Goal: Navigation & Orientation: Find specific page/section

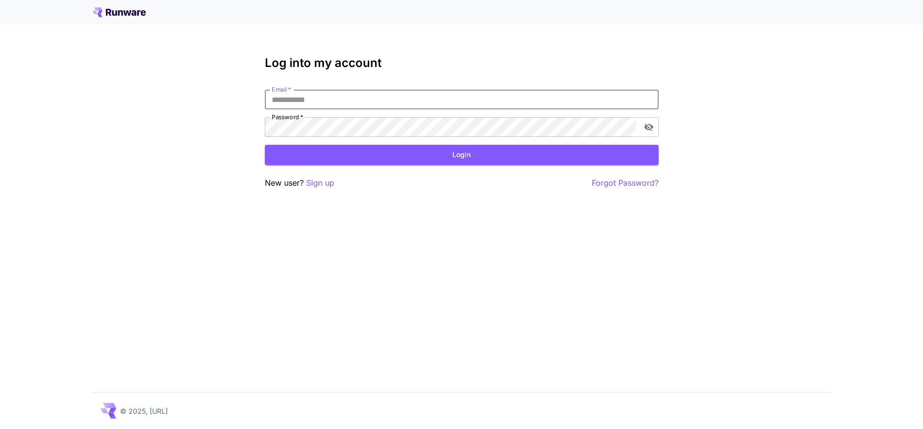
type input "**********"
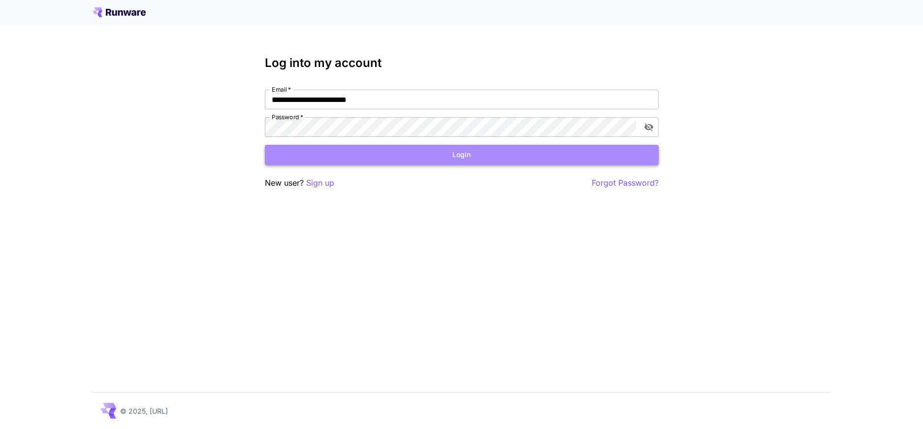
click at [355, 158] on button "Login" at bounding box center [462, 155] width 394 height 20
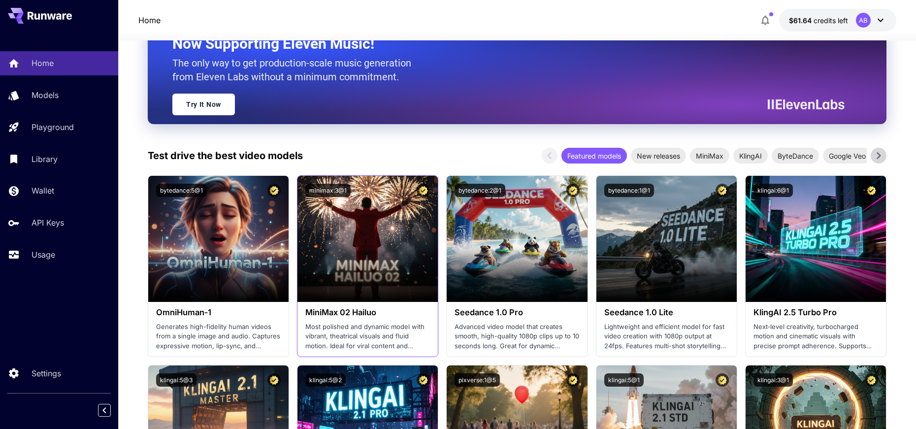
scroll to position [323, 0]
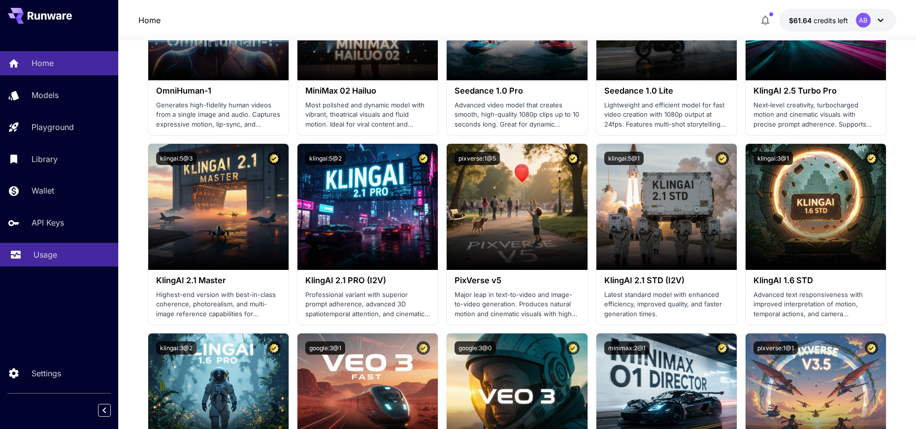
click at [43, 253] on p "Usage" at bounding box center [45, 255] width 24 height 12
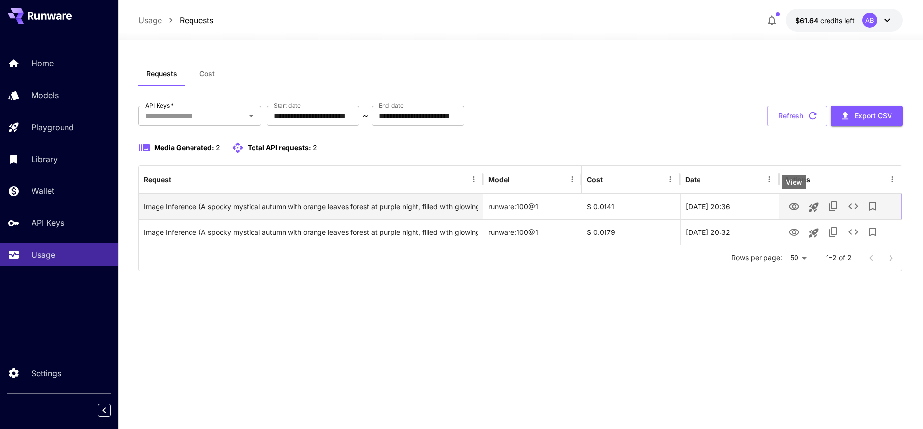
click at [789, 207] on icon "View" at bounding box center [794, 206] width 11 height 7
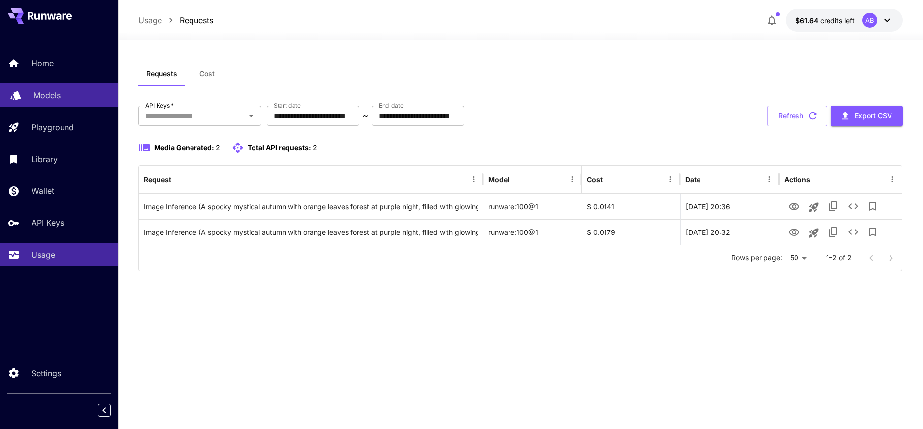
click at [77, 97] on div "Models" at bounding box center [71, 95] width 77 height 12
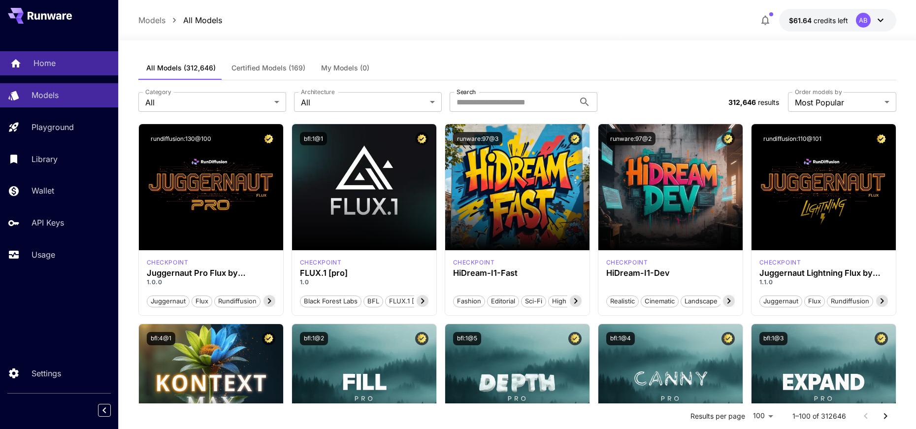
click at [42, 53] on link "Home" at bounding box center [59, 63] width 118 height 24
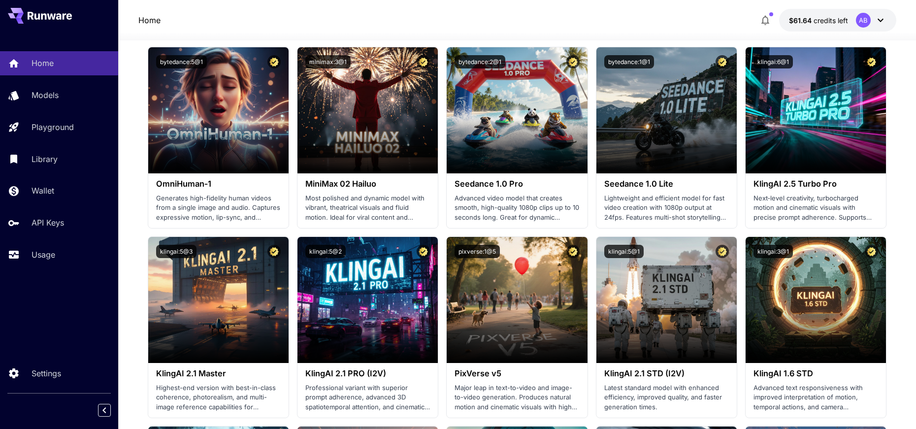
scroll to position [162, 0]
